Goal: Information Seeking & Learning: Learn about a topic

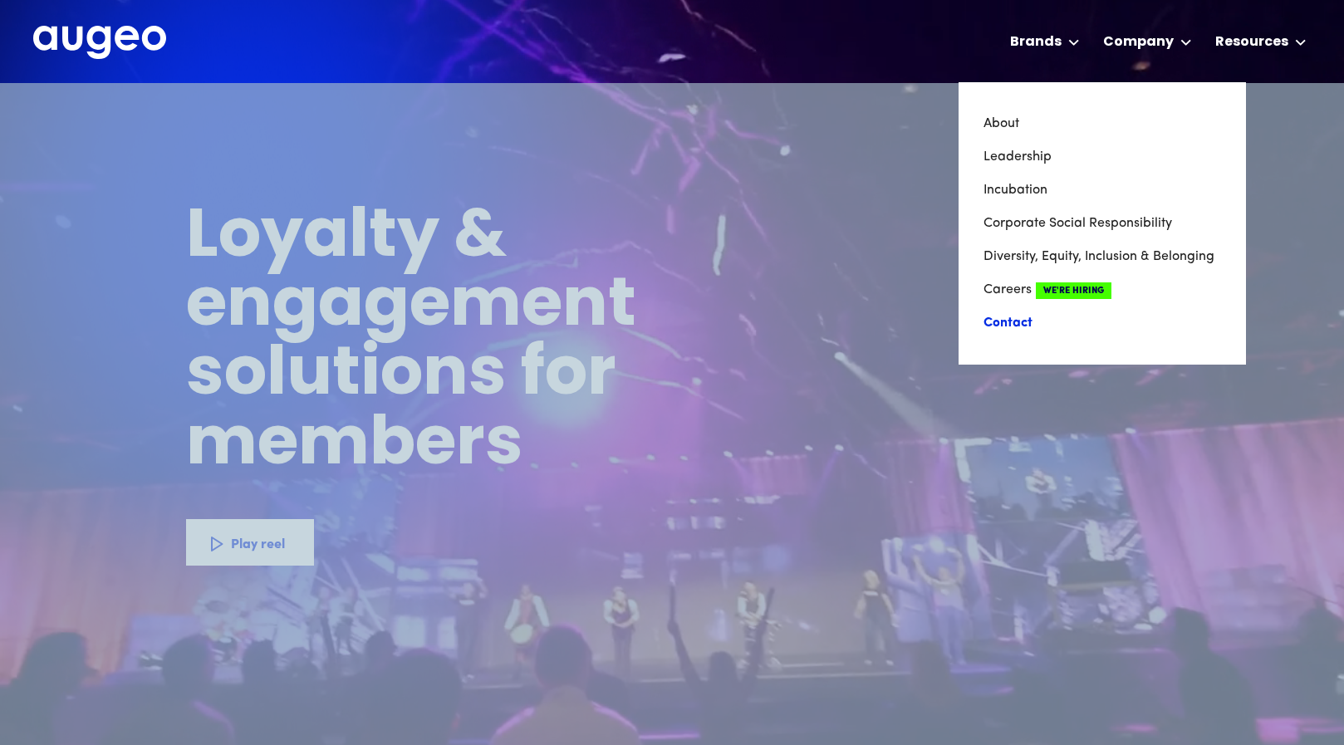
click at [1022, 316] on link "Contact" at bounding box center [1103, 323] width 238 height 33
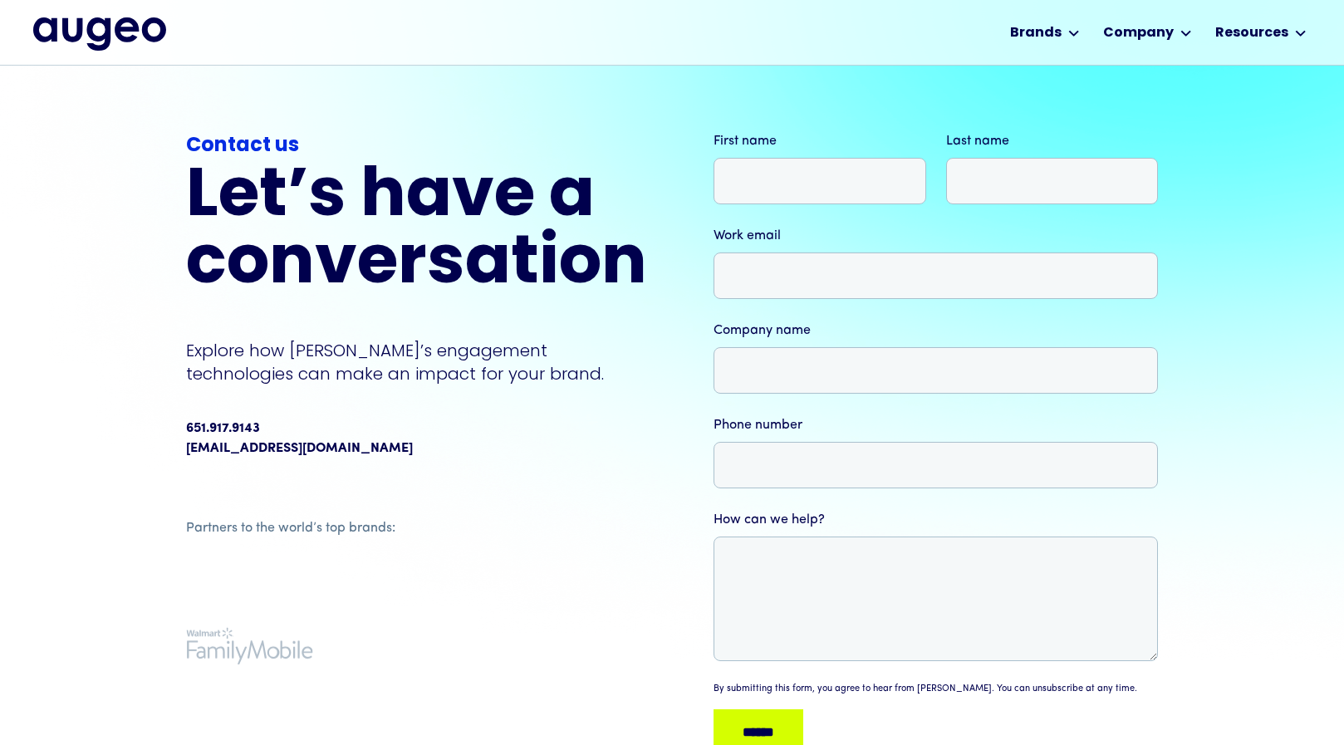
scroll to position [40, 0]
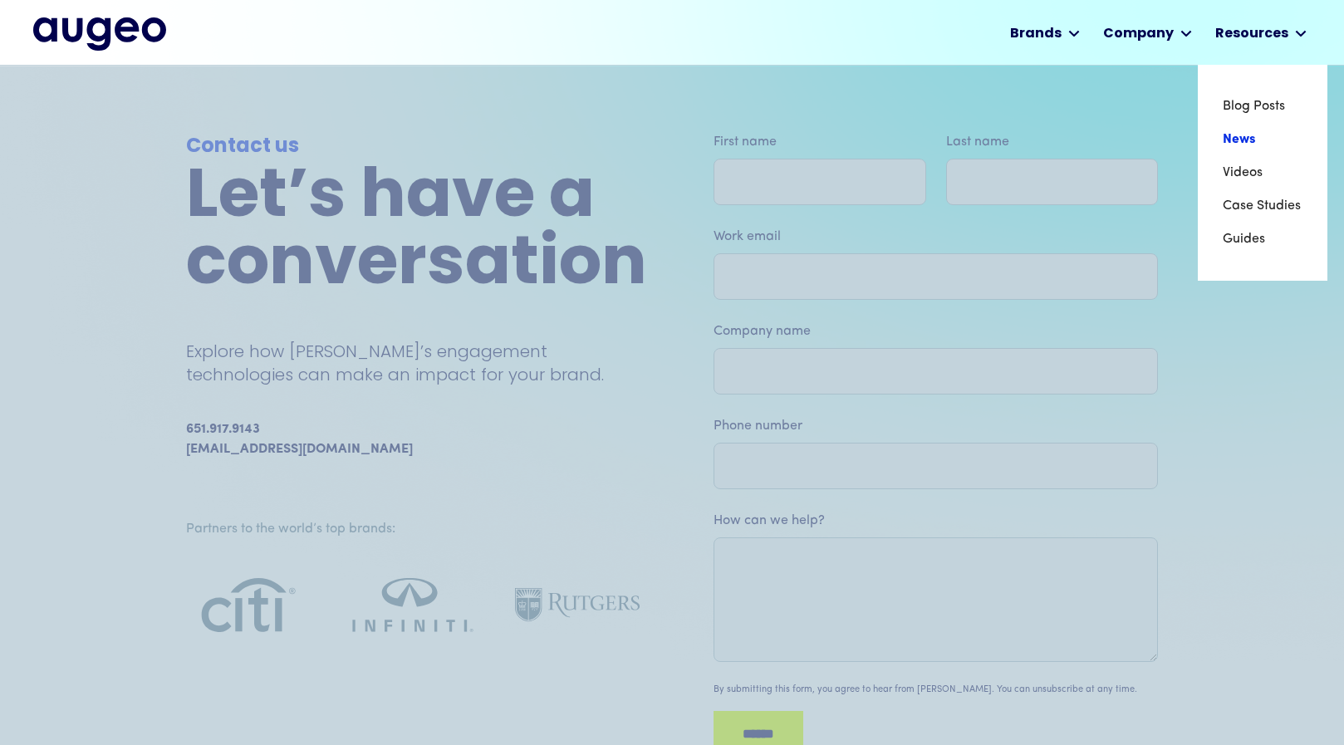
click at [1259, 132] on link "News" at bounding box center [1263, 139] width 80 height 33
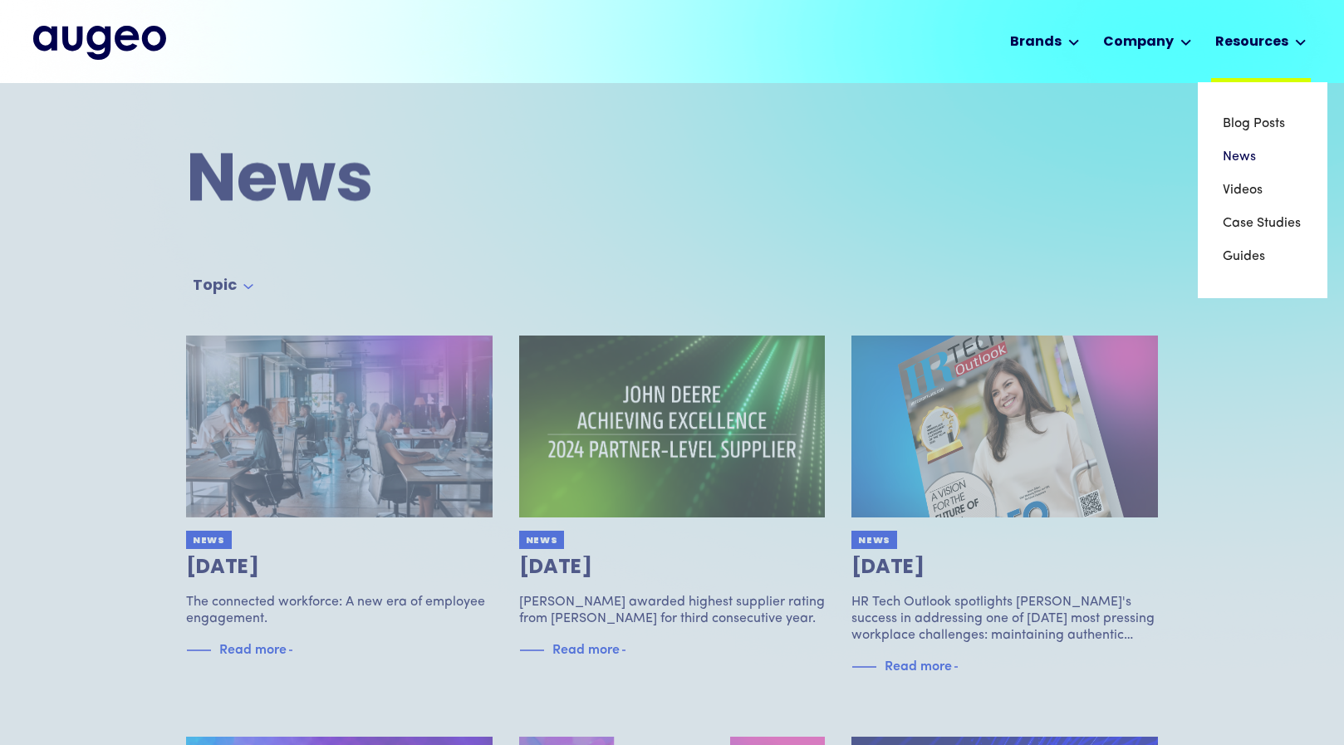
click at [1244, 49] on div "Resources" at bounding box center [1251, 42] width 73 height 20
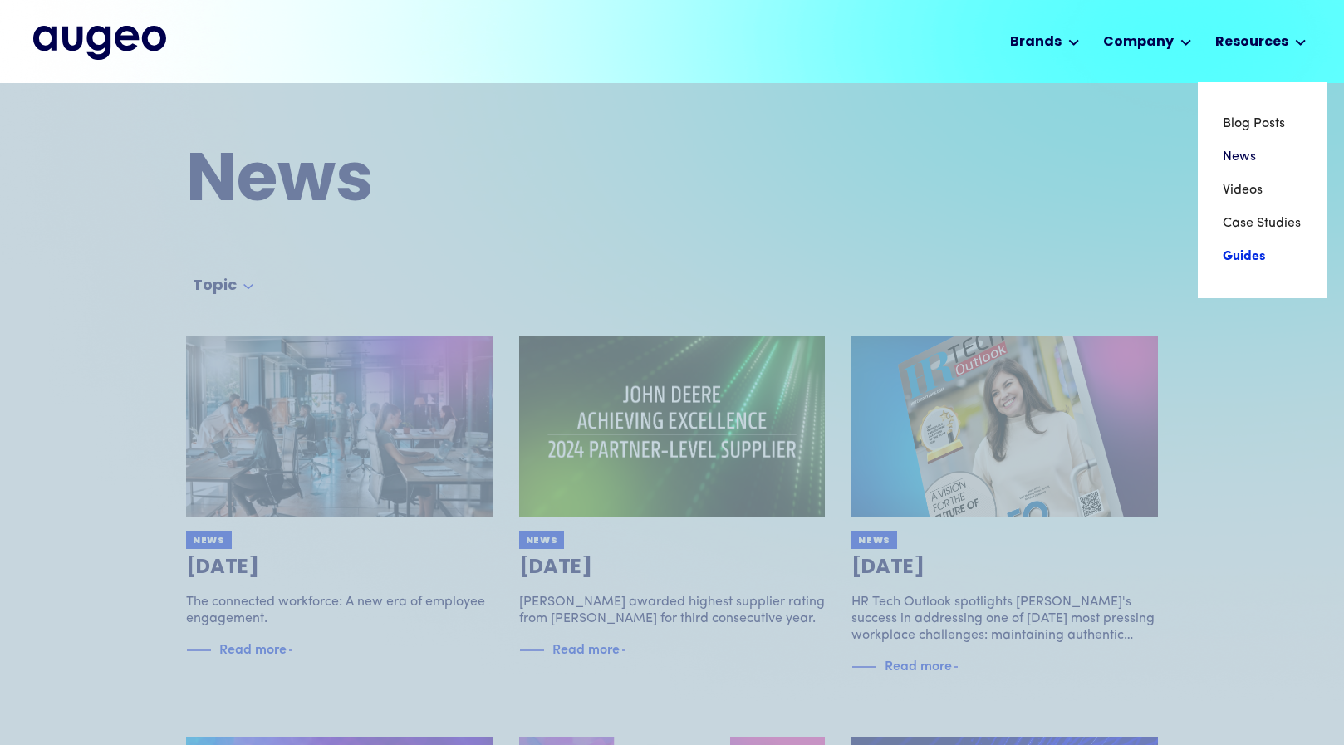
click at [1254, 253] on link "Guides" at bounding box center [1263, 256] width 80 height 33
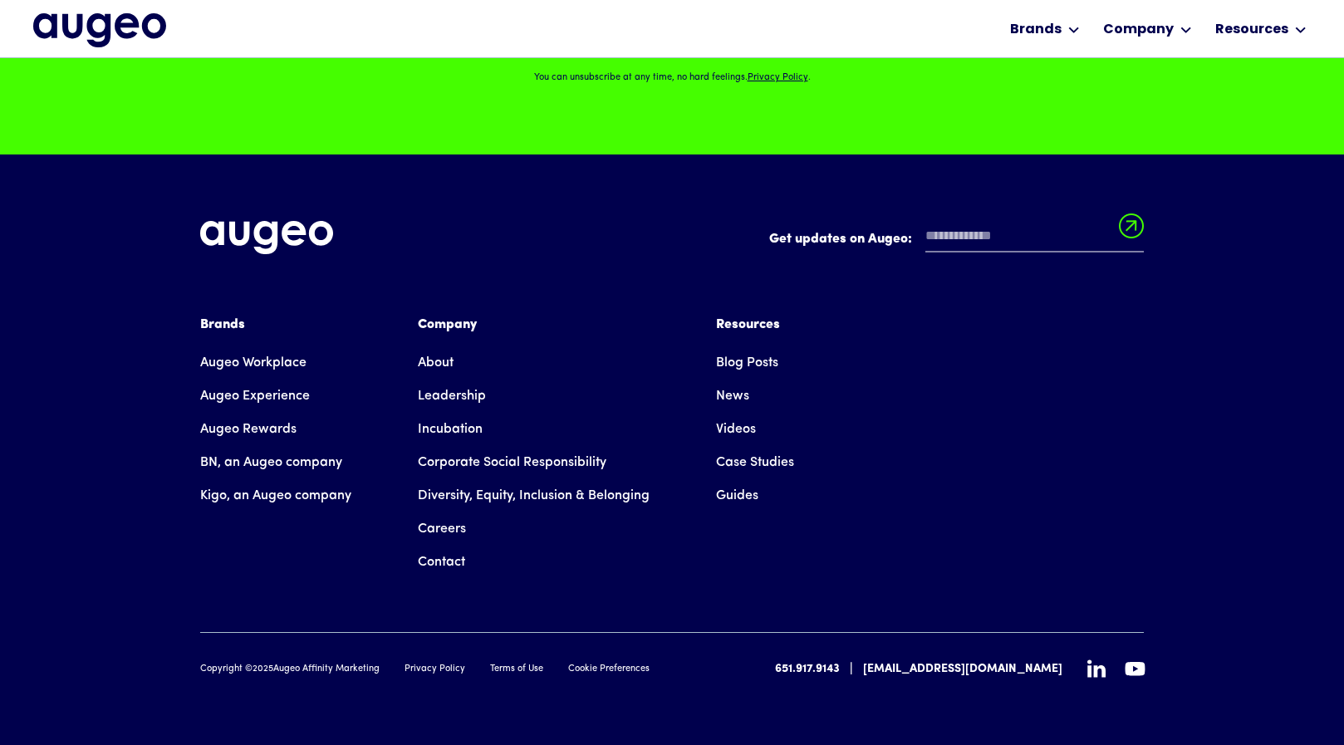
scroll to position [1854, 0]
